Goal: Information Seeking & Learning: Learn about a topic

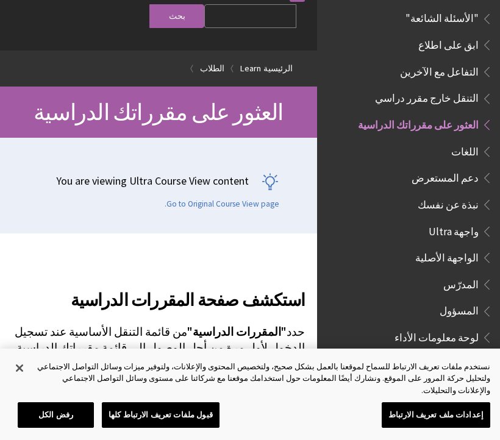
scroll to position [47, 0]
click at [277, 4] on input "Search Query" at bounding box center [250, 16] width 92 height 24
type input "الثقافه الصحيه"
click at [203, 18] on input "بحث" at bounding box center [176, 16] width 55 height 24
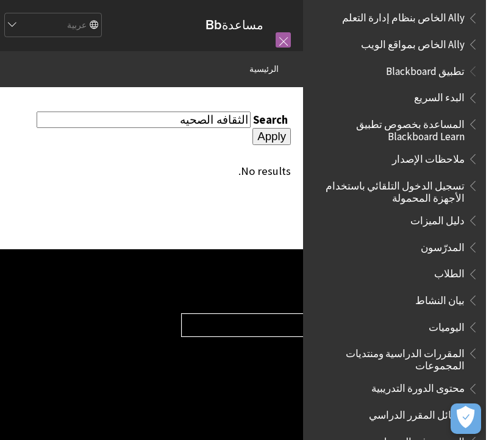
scroll to position [3, 0]
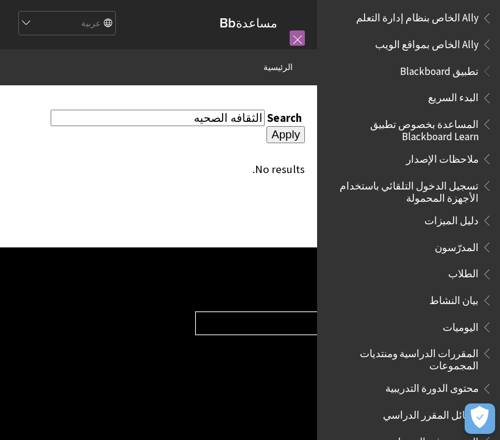
click at [266, 126] on input "Apply" at bounding box center [285, 134] width 38 height 17
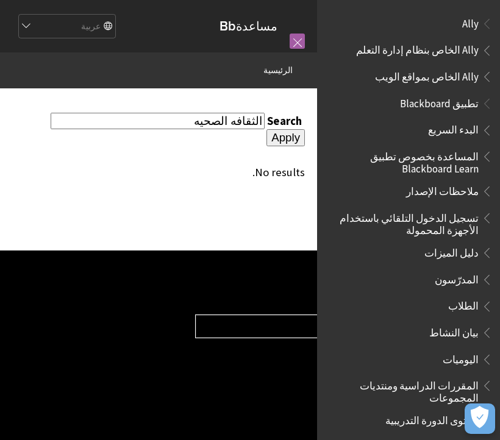
click at [163, 127] on input "الثقافه الصحيه" at bounding box center [158, 121] width 214 height 16
click at [135, 166] on div "No results." at bounding box center [158, 172] width 292 height 13
click at [275, 32] on link "مساعدة Bb" at bounding box center [248, 25] width 58 height 15
click at [287, 41] on div at bounding box center [291, 41] width 27 height 50
click at [291, 46] on link at bounding box center [296, 41] width 15 height 15
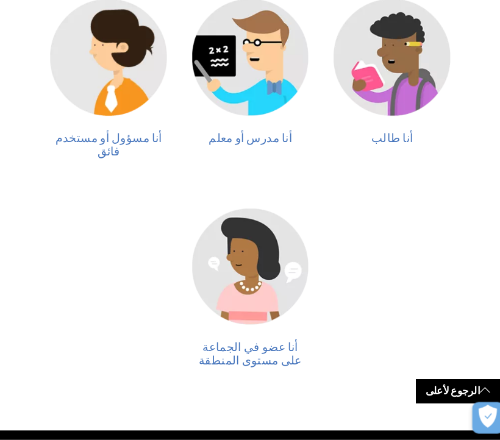
scroll to position [358, 0]
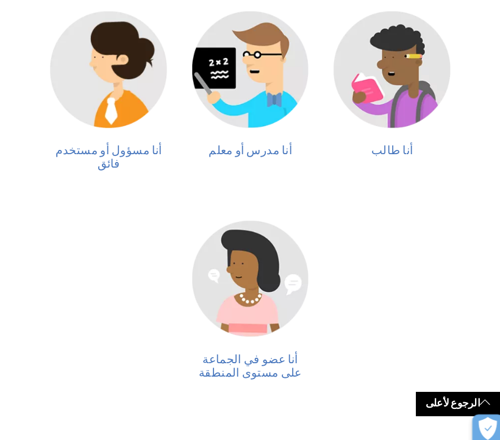
click at [408, 58] on img at bounding box center [386, 70] width 112 height 112
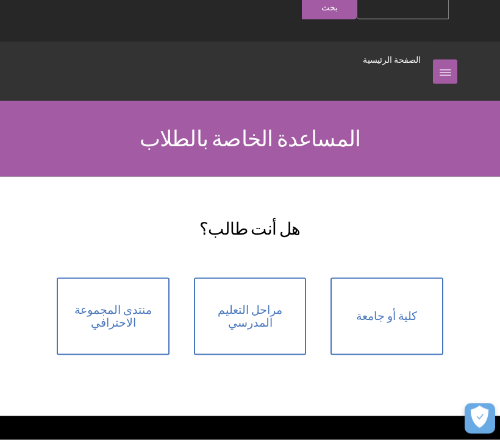
scroll to position [58, 0]
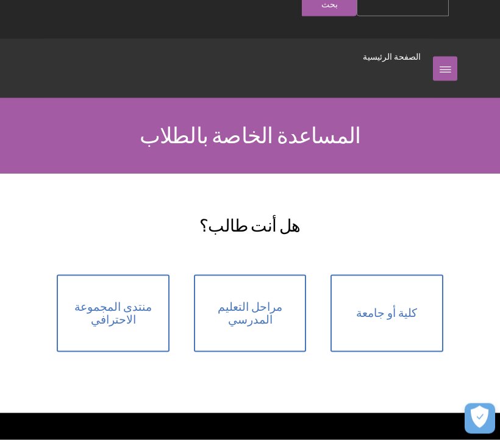
click at [394, 306] on span "كلية أو جامعة" at bounding box center [386, 312] width 61 height 13
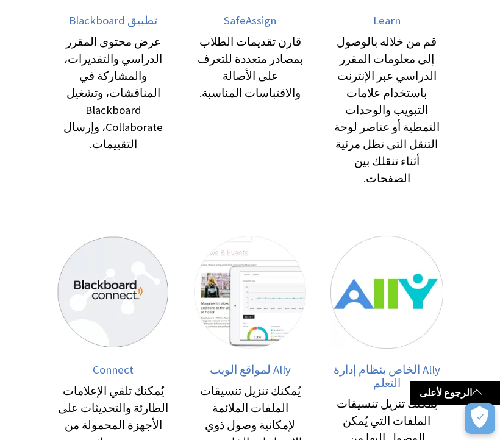
scroll to position [450, 0]
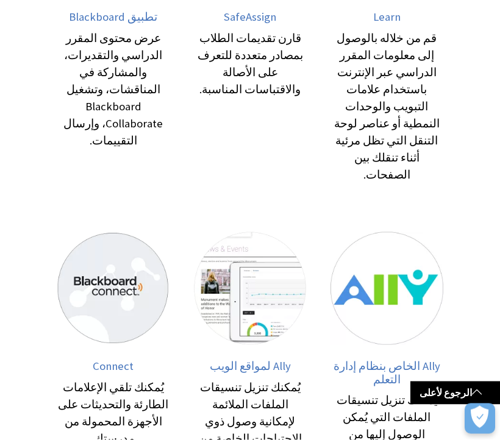
click at [98, 232] on img at bounding box center [113, 288] width 112 height 112
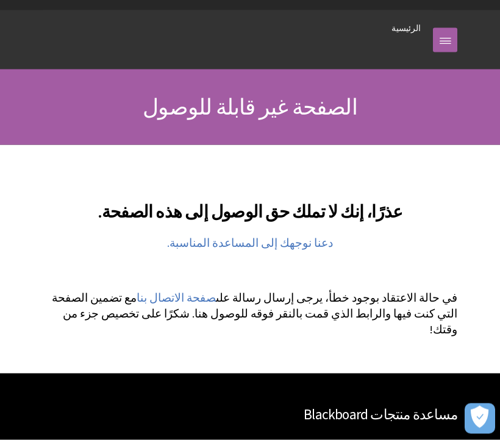
scroll to position [88, 0]
